Goal: Task Accomplishment & Management: Use online tool/utility

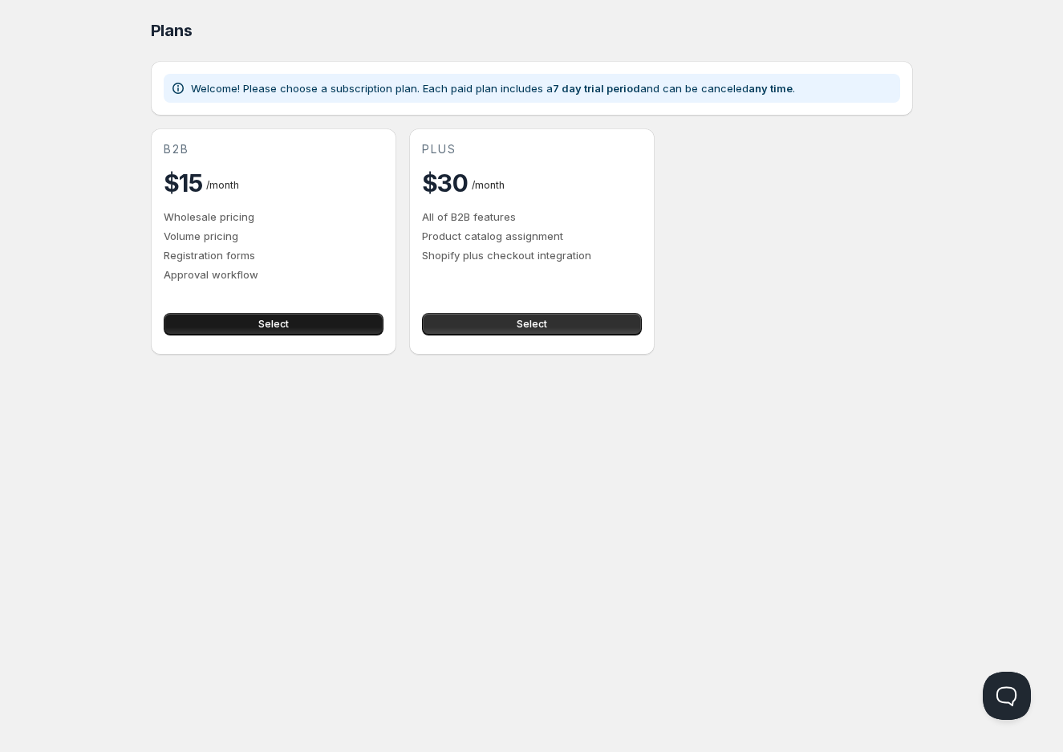
click at [271, 323] on span "Select" at bounding box center [273, 324] width 30 height 13
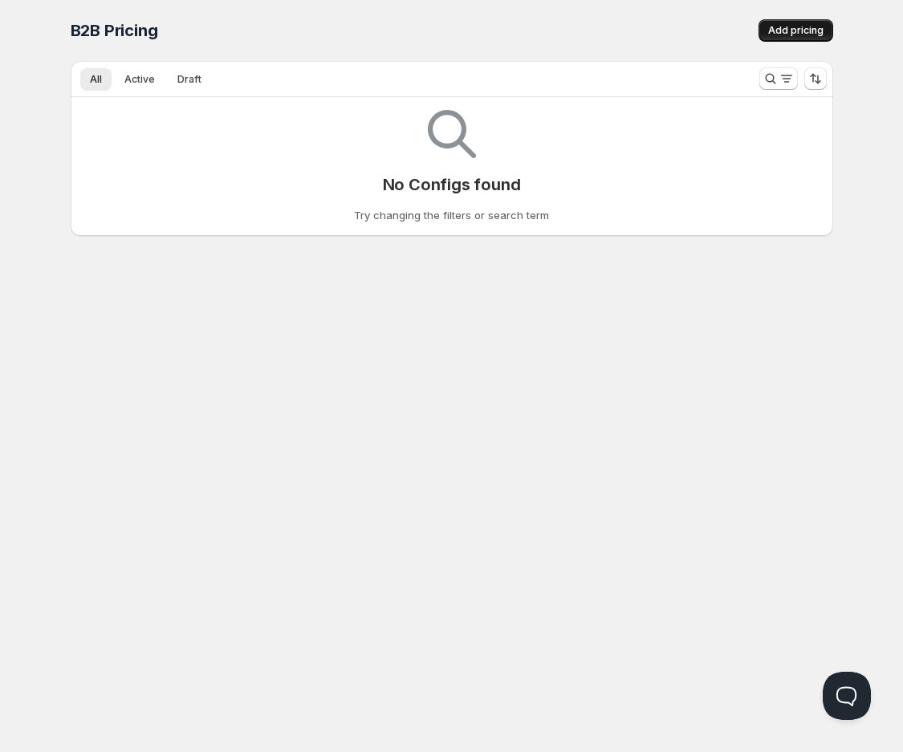
click at [781, 28] on span "Add pricing" at bounding box center [795, 30] width 55 height 13
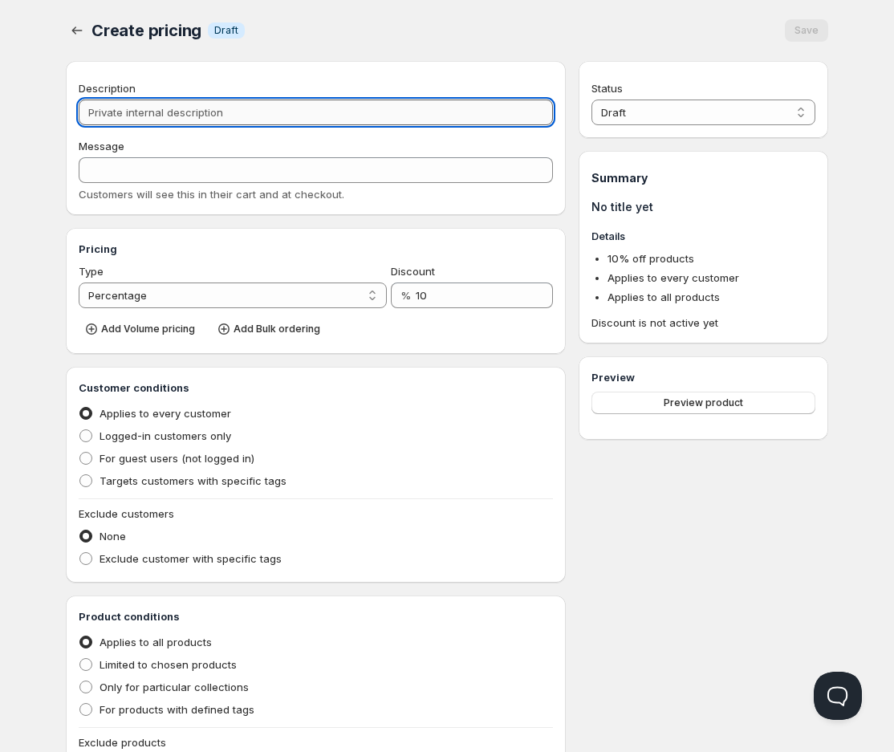
click at [423, 100] on input "Description" at bounding box center [316, 113] width 474 height 26
type input "T"
type input "TR"
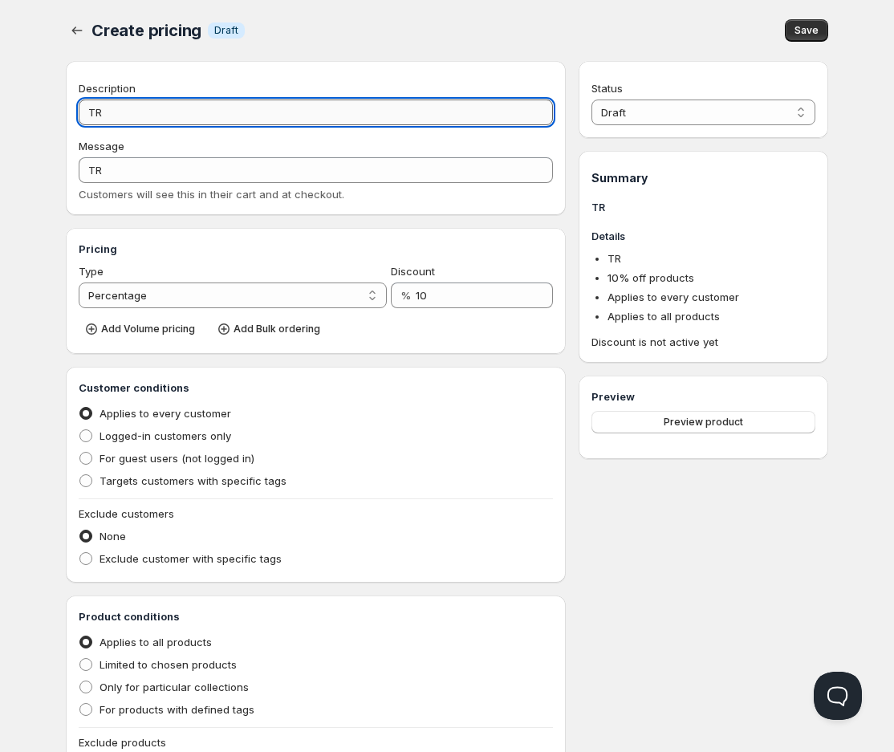
type input "TRA"
type input "TRAD"
type input "TRADE"
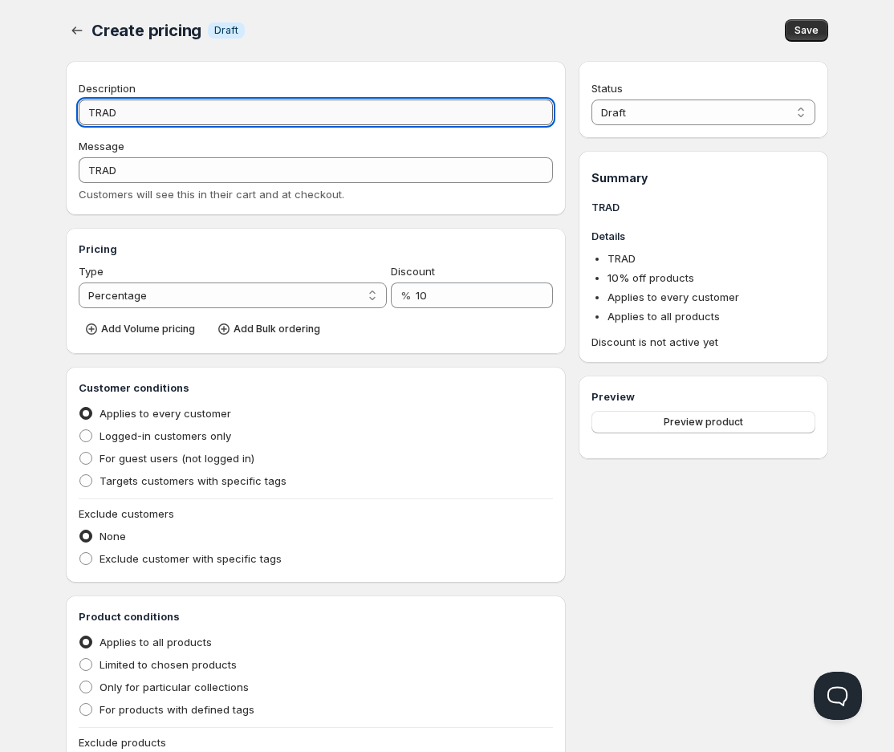
type input "TRADE"
type input "TRADE1"
type input "TRADE10"
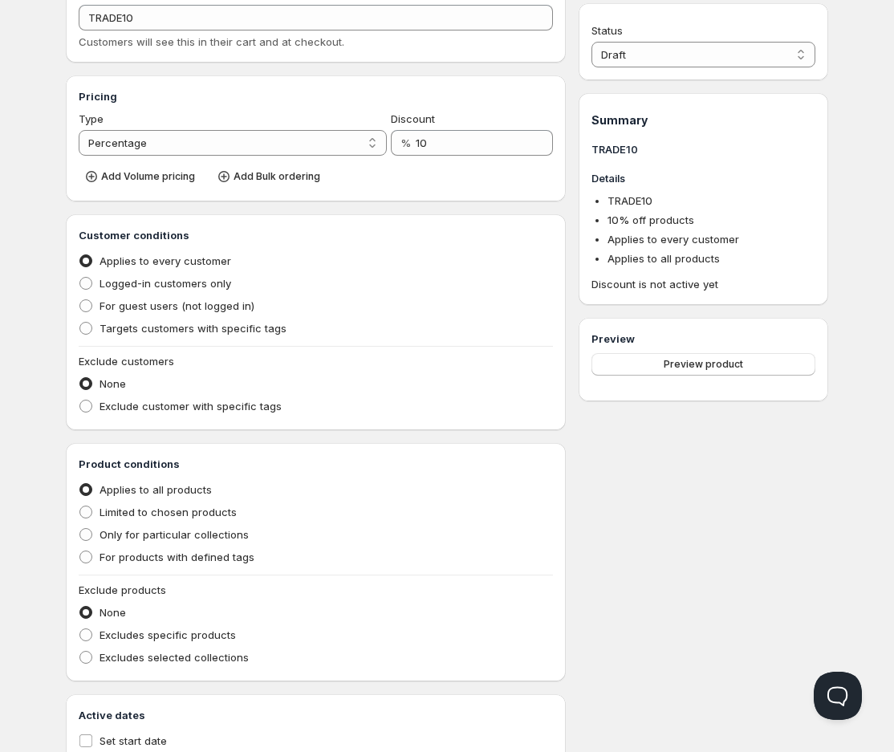
scroll to position [178, 0]
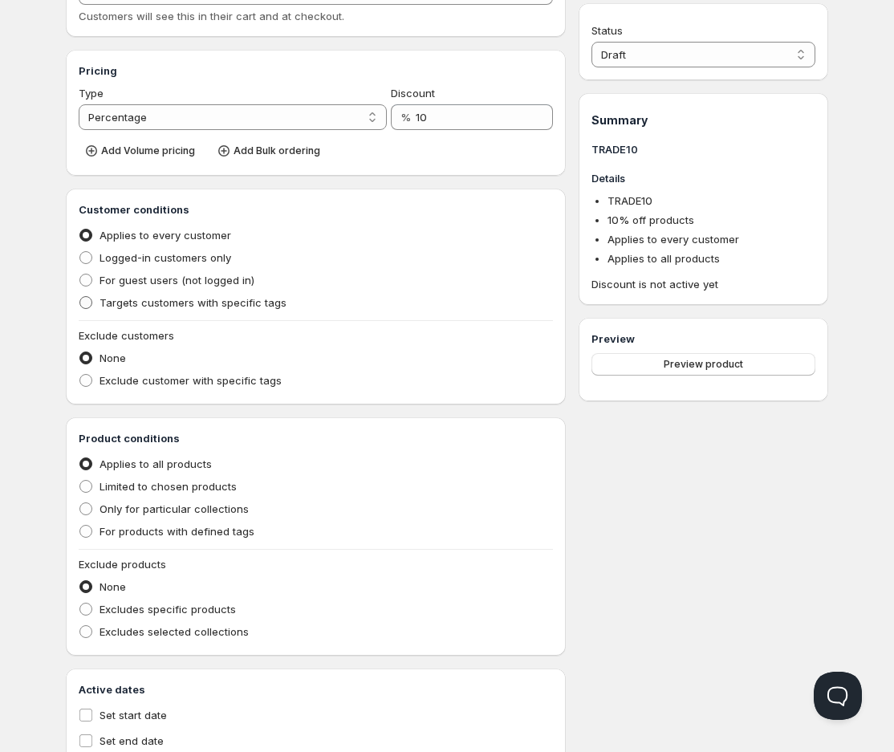
type input "TRADE10"
click at [273, 306] on span "Targets customers with specific tags" at bounding box center [193, 302] width 187 height 13
click at [80, 297] on input "Targets customers with specific tags" at bounding box center [79, 296] width 1 height 1
radio input "true"
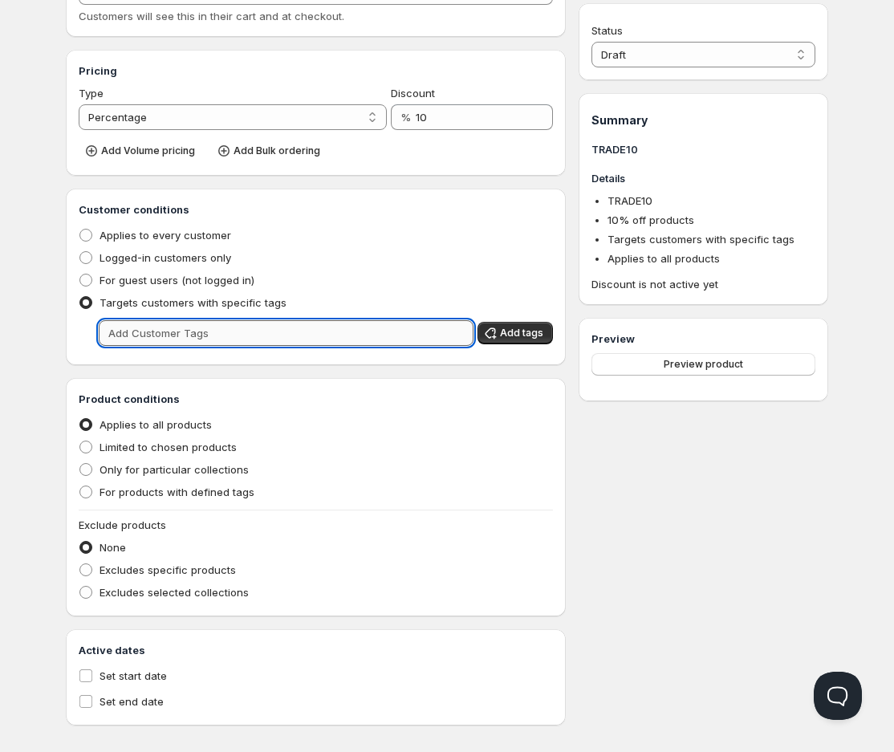
click at [269, 333] on input "text" at bounding box center [286, 333] width 375 height 26
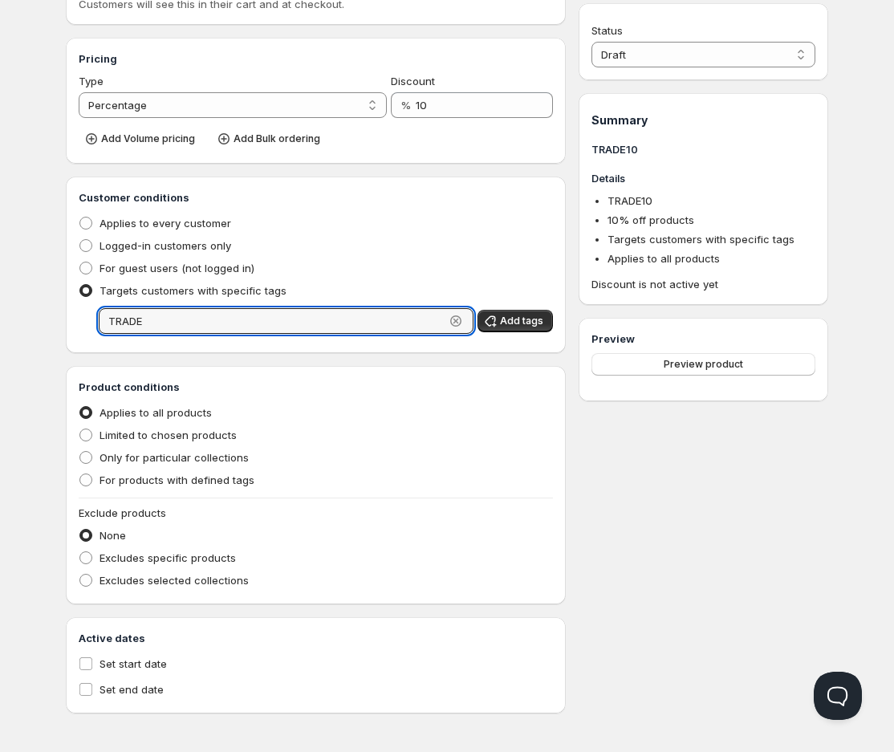
scroll to position [101, 0]
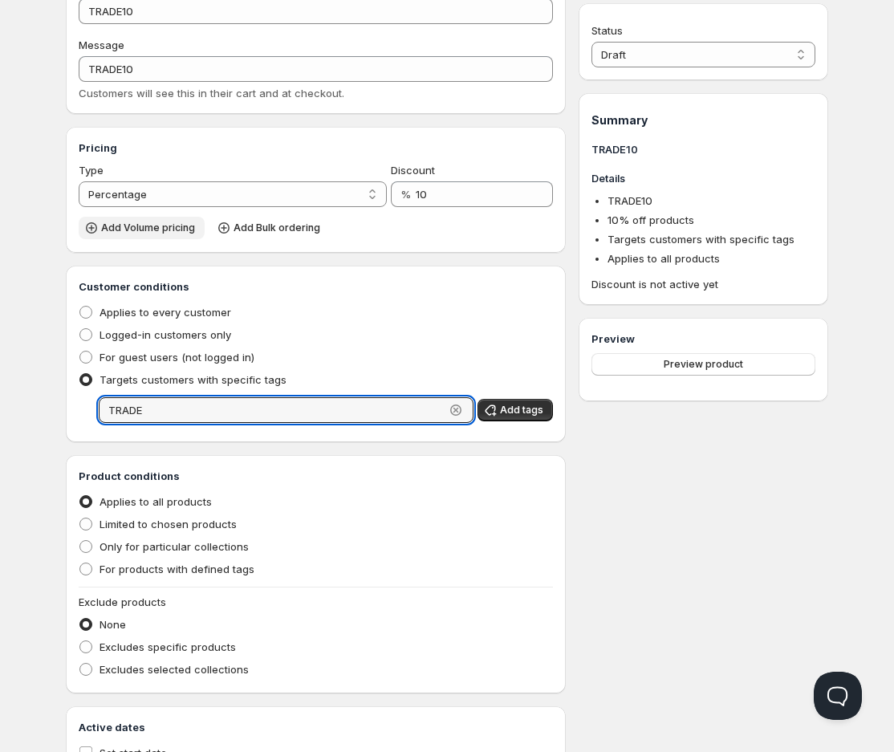
type input "TRADE"
click at [125, 227] on span "Add Volume pricing" at bounding box center [148, 227] width 94 height 13
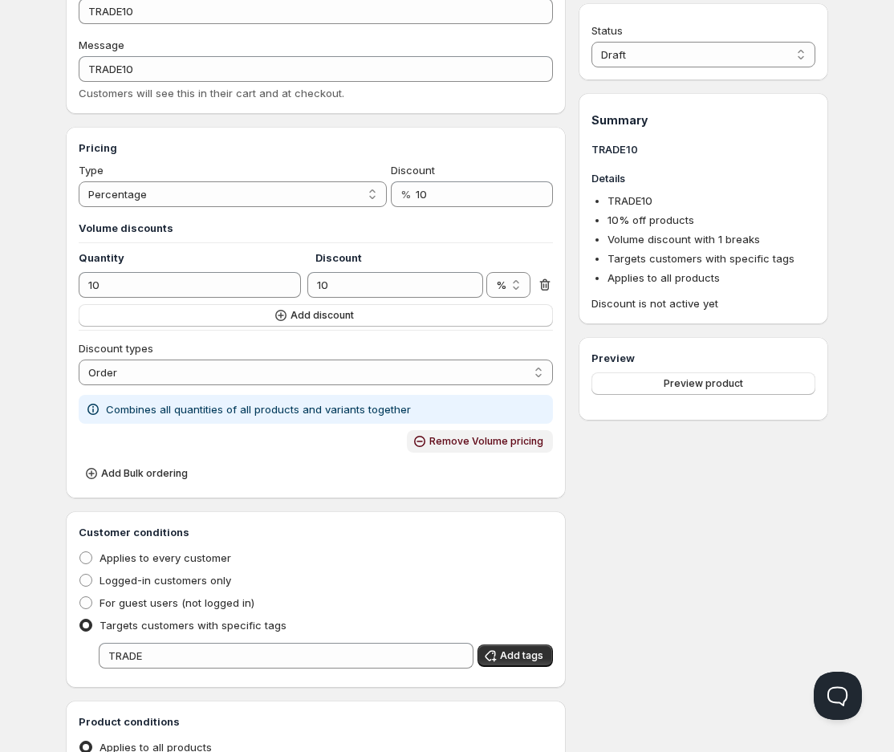
click at [442, 436] on span "Remove Volume pricing" at bounding box center [486, 441] width 114 height 13
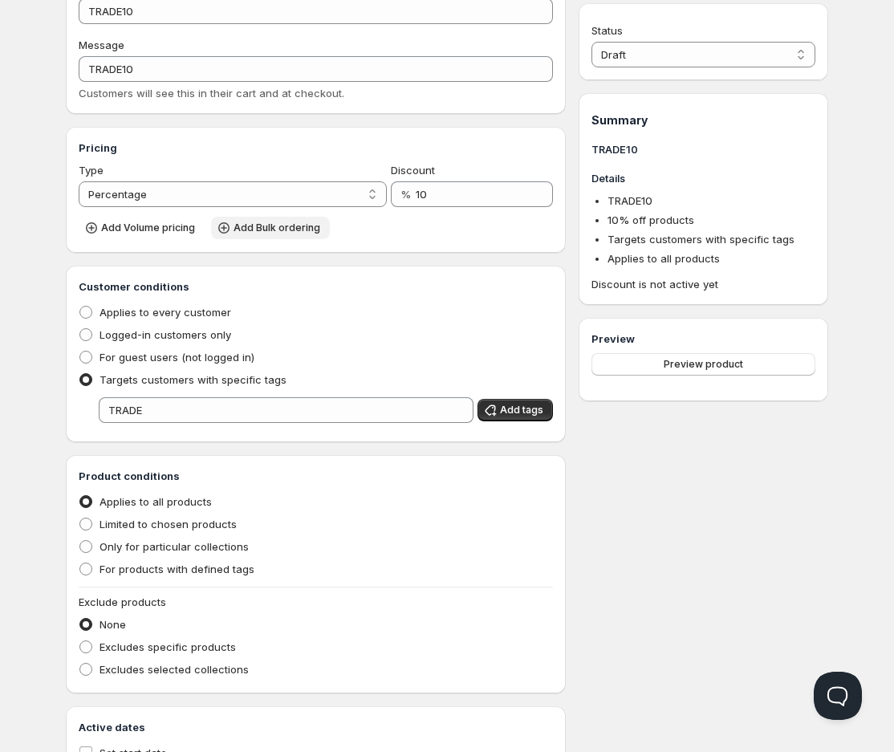
click at [242, 224] on span "Add Bulk ordering" at bounding box center [277, 227] width 87 height 13
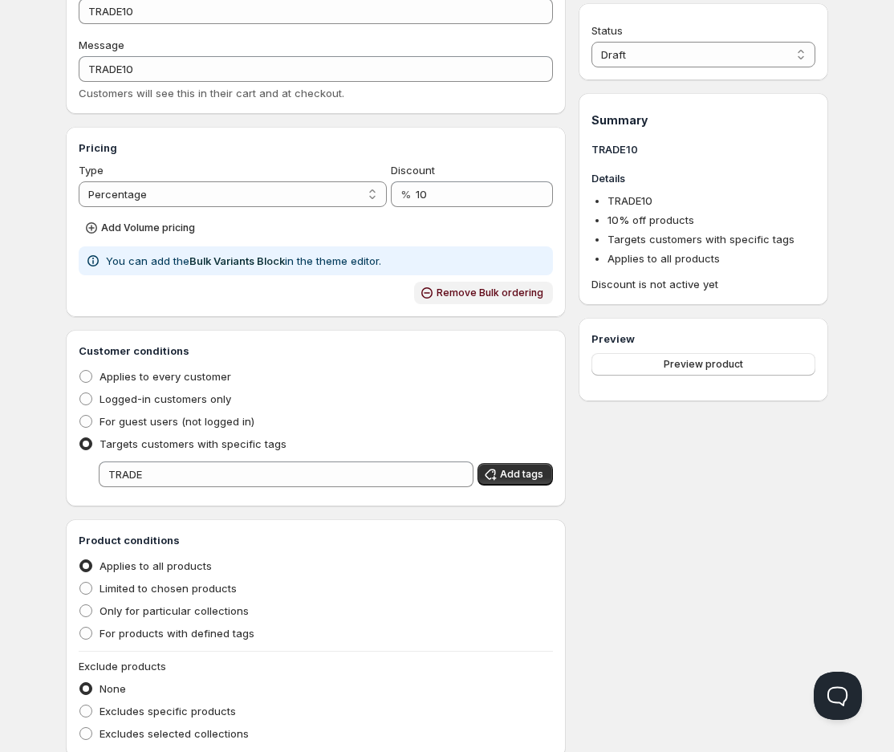
click at [460, 294] on span "Remove Bulk ordering" at bounding box center [490, 292] width 107 height 13
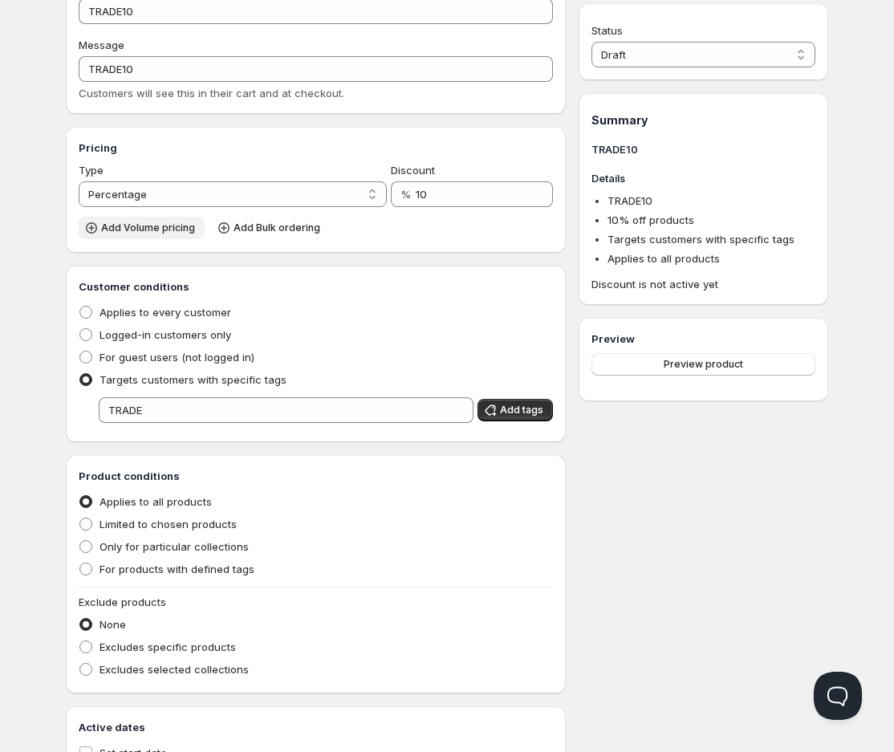
click at [167, 227] on span "Add Volume pricing" at bounding box center [148, 227] width 94 height 13
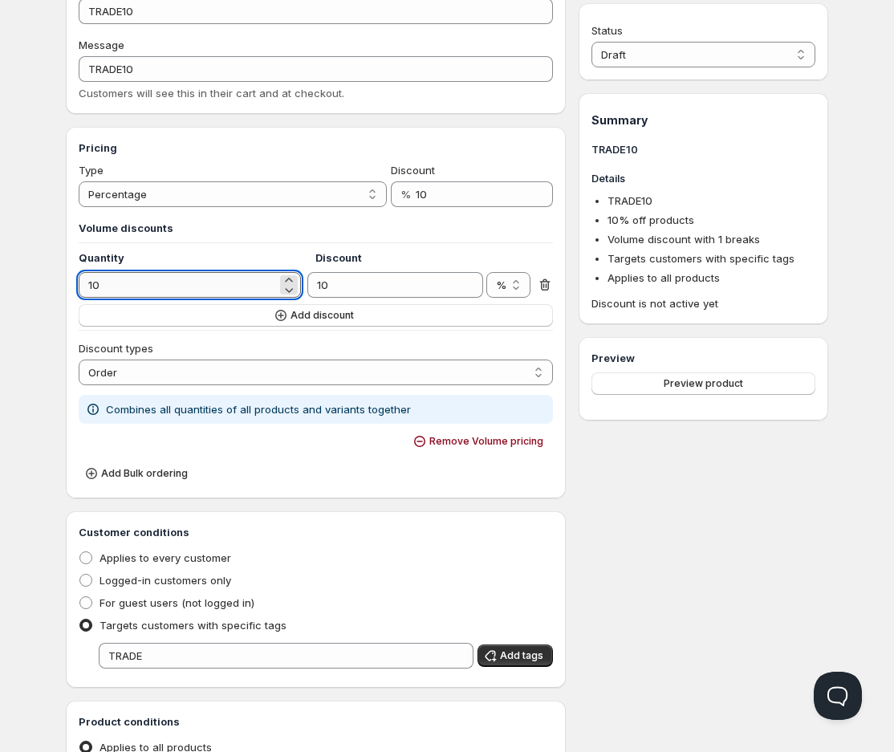
click at [195, 283] on input "10" at bounding box center [178, 285] width 198 height 26
click at [252, 373] on select "Order Product Variant Item" at bounding box center [316, 373] width 474 height 26
click at [79, 360] on select "Order Product Variant Item" at bounding box center [316, 373] width 474 height 26
click at [251, 282] on input "10" at bounding box center [178, 285] width 198 height 26
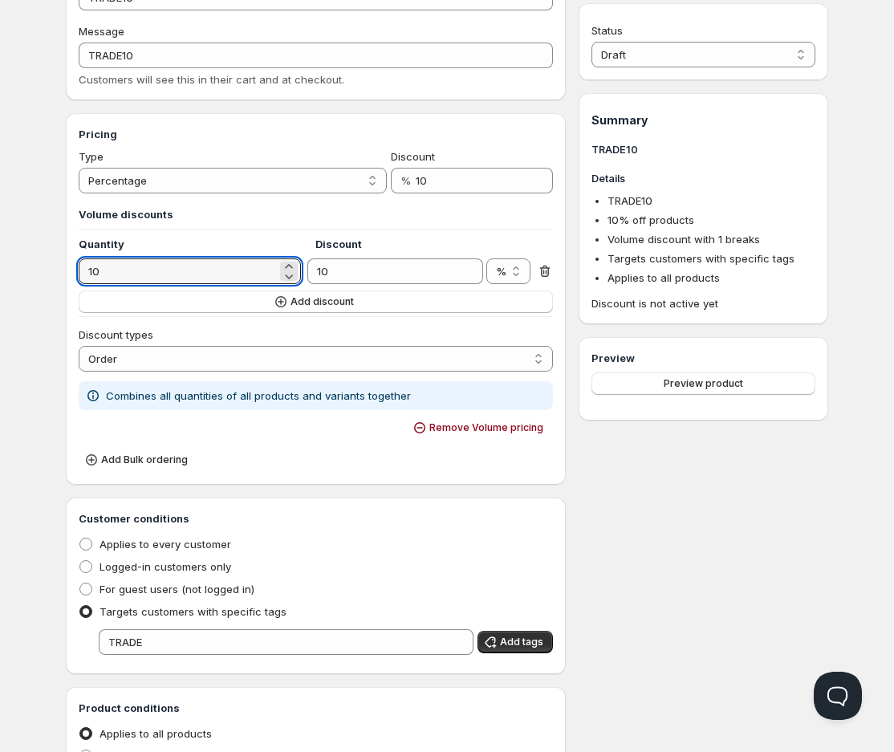
scroll to position [0, 0]
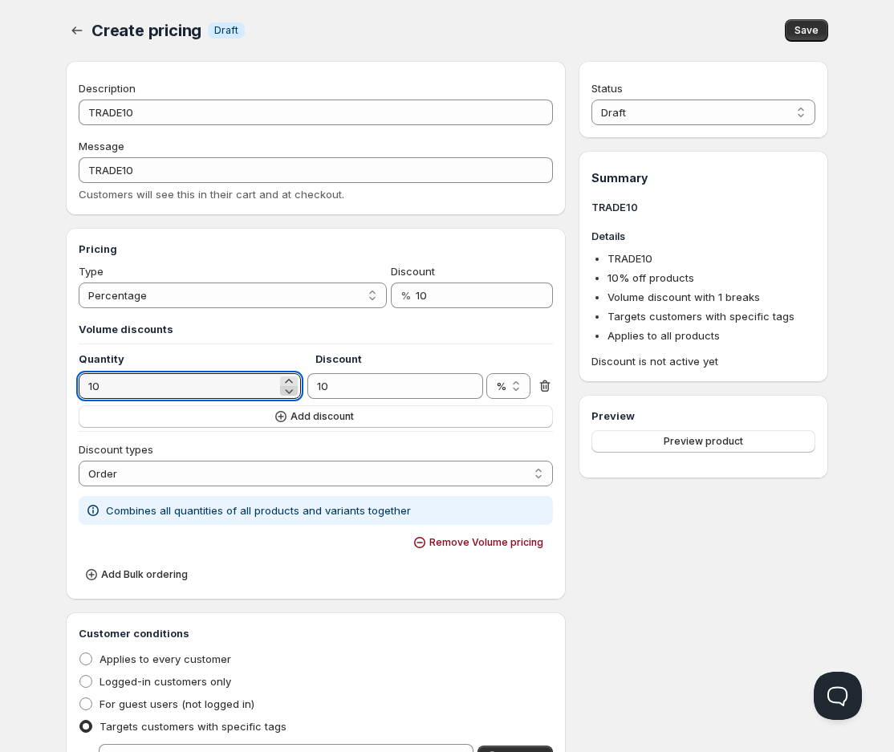
click at [286, 394] on icon at bounding box center [289, 391] width 16 height 16
click at [289, 378] on icon at bounding box center [289, 381] width 16 height 16
type input "10"
click at [474, 547] on span "Remove Volume pricing" at bounding box center [486, 542] width 114 height 13
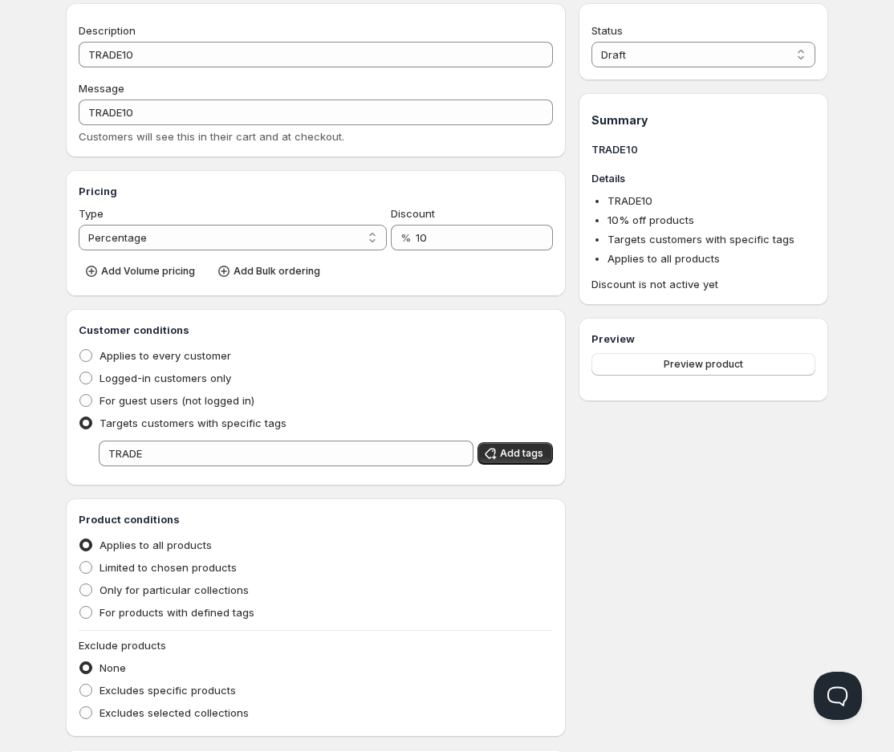
scroll to position [89, 0]
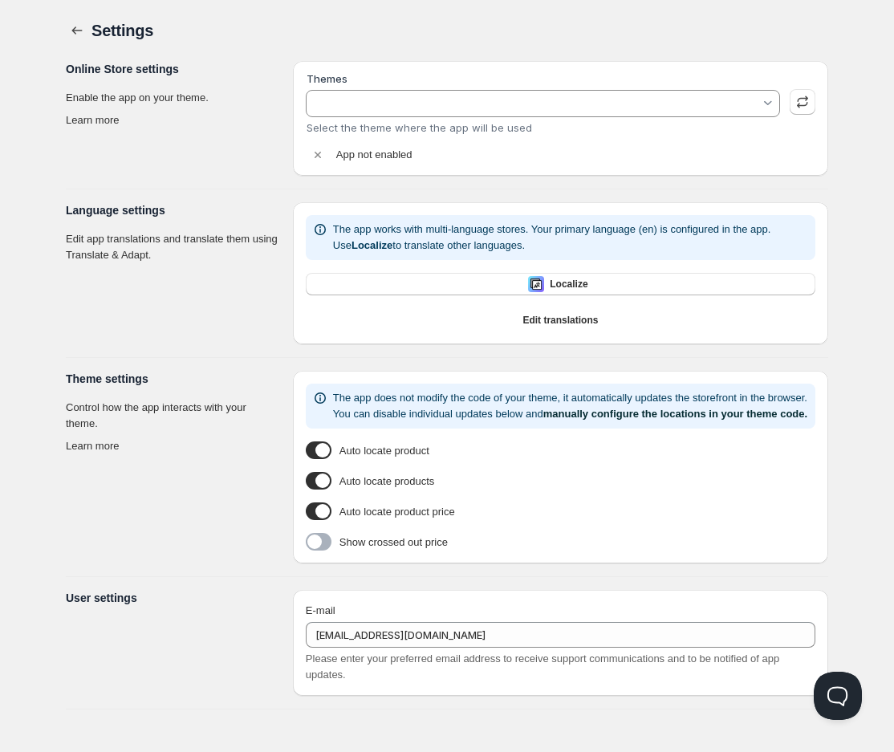
type input "ZURE 3/6/2025 (X cloud search)"
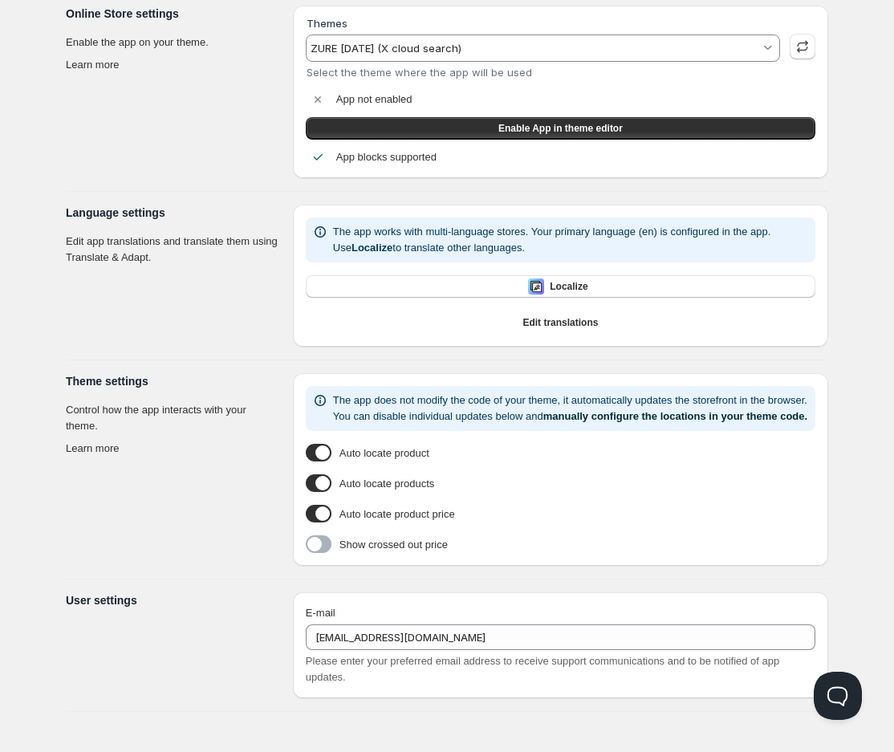
scroll to position [72, 0]
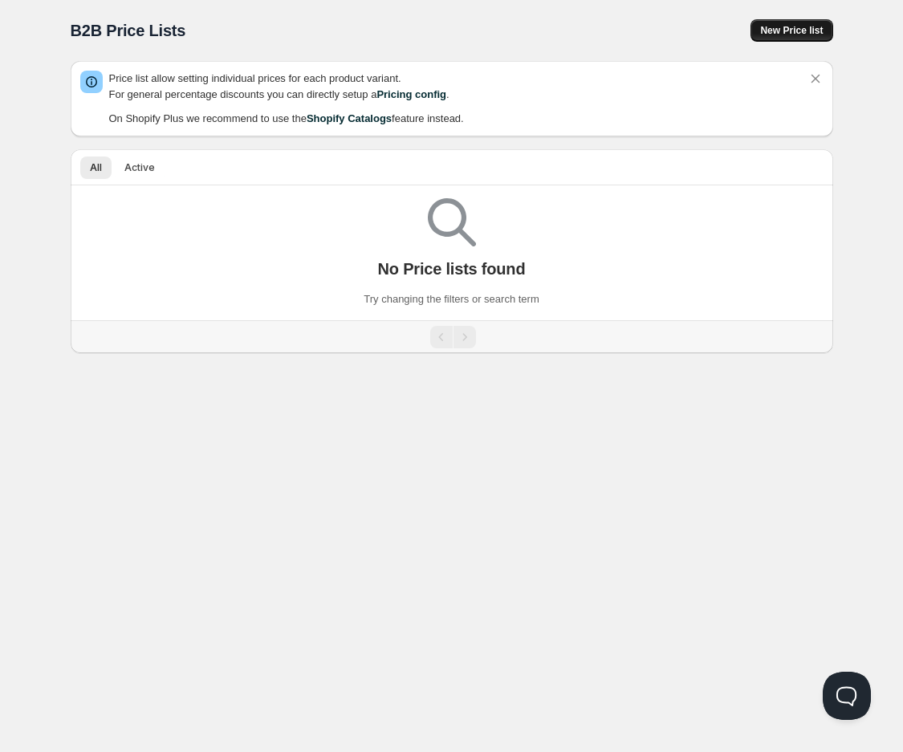
click at [796, 25] on span "New Price list" at bounding box center [791, 30] width 63 height 13
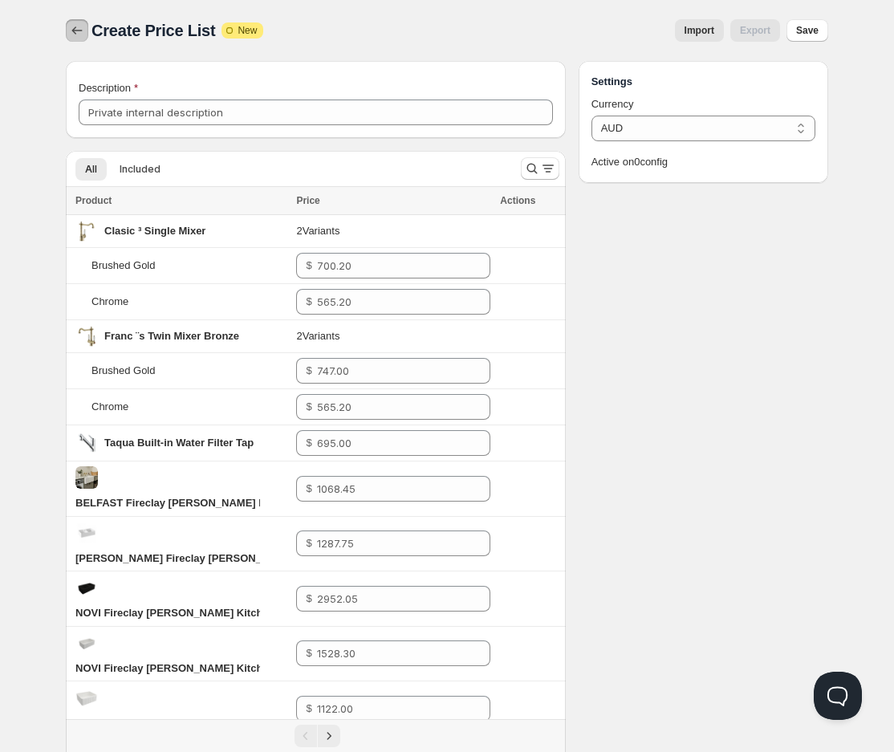
click at [72, 27] on icon "button" at bounding box center [77, 30] width 16 height 16
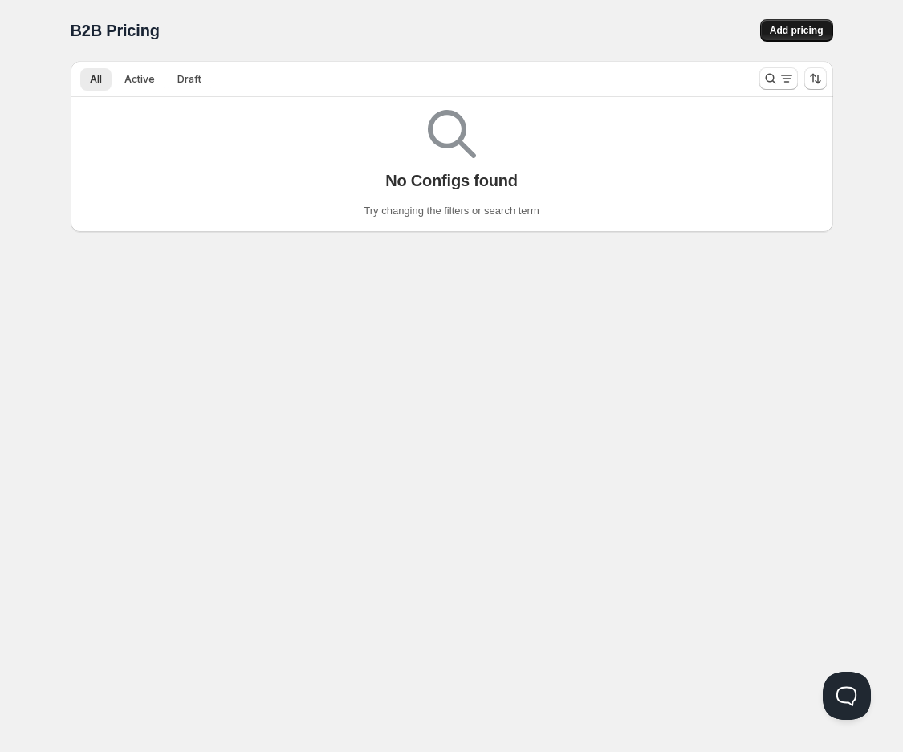
click at [776, 33] on span "Add pricing" at bounding box center [797, 30] width 54 height 13
